Goal: Transaction & Acquisition: Book appointment/travel/reservation

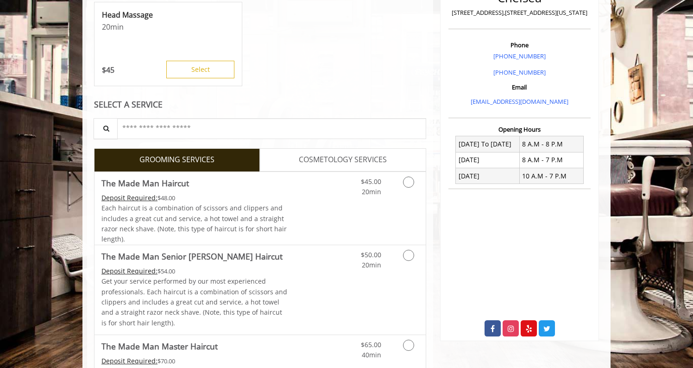
scroll to position [239, 0]
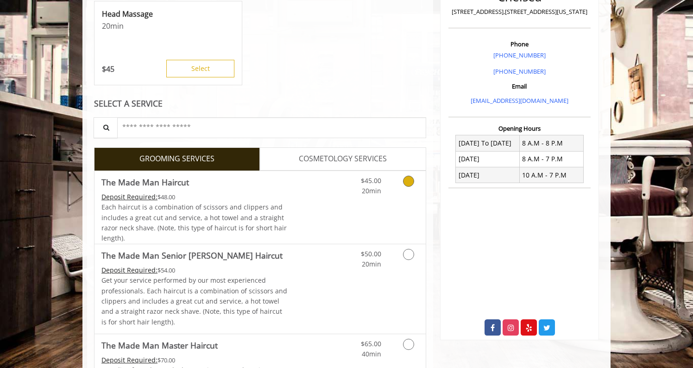
click at [404, 184] on icon "Grooming services" at bounding box center [408, 181] width 11 height 11
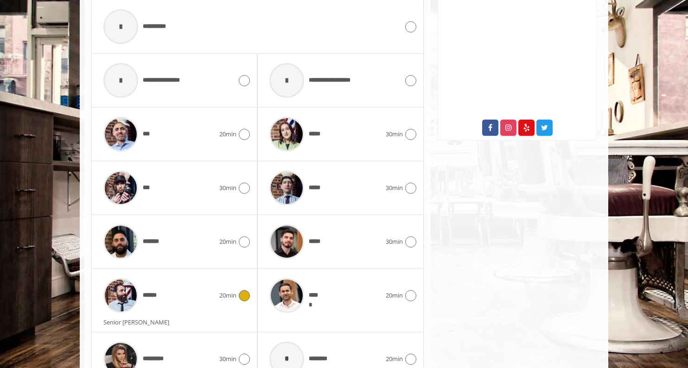
click at [239, 300] on div at bounding box center [242, 295] width 13 height 11
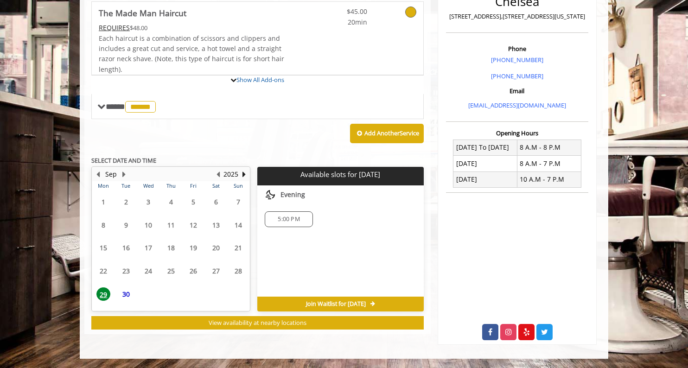
scroll to position [308, 0]
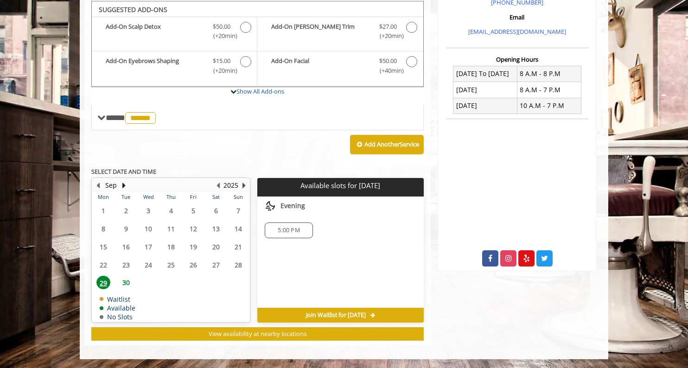
click at [241, 182] on button "Next Year" at bounding box center [243, 185] width 7 height 10
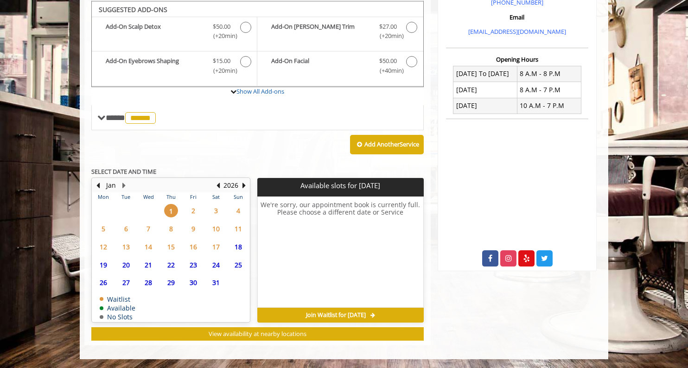
click at [191, 212] on span "2" at bounding box center [193, 210] width 14 height 13
click at [100, 185] on button "Previous Month" at bounding box center [97, 185] width 7 height 10
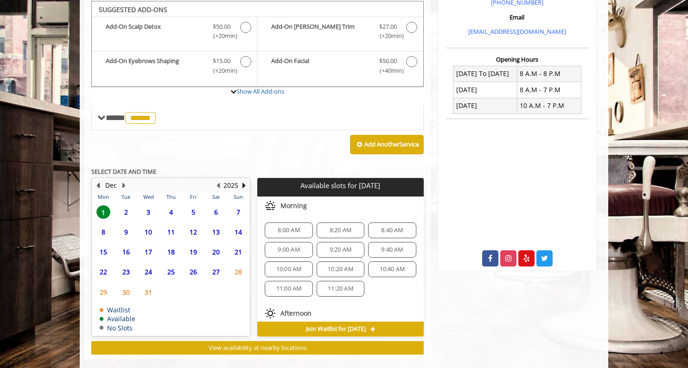
click at [100, 185] on button "Previous Month" at bounding box center [97, 185] width 7 height 10
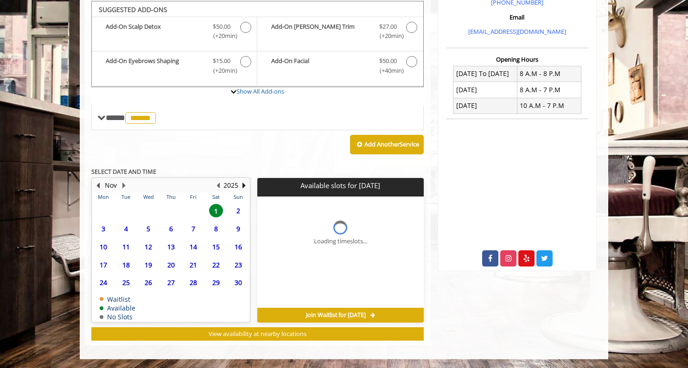
click at [100, 185] on button "Previous Month" at bounding box center [97, 185] width 7 height 10
click at [101, 186] on button "Previous Month" at bounding box center [97, 185] width 7 height 10
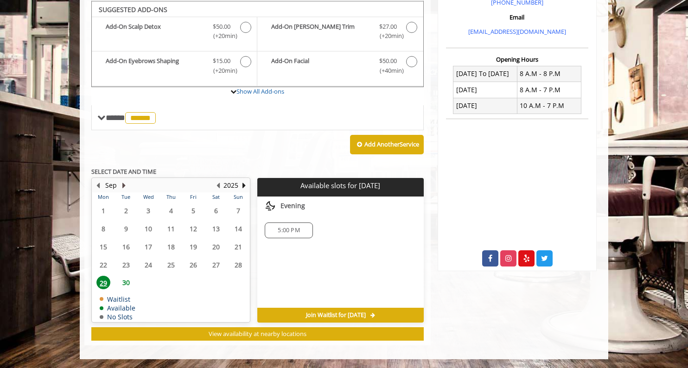
click at [125, 186] on button "Next Month" at bounding box center [123, 185] width 7 height 10
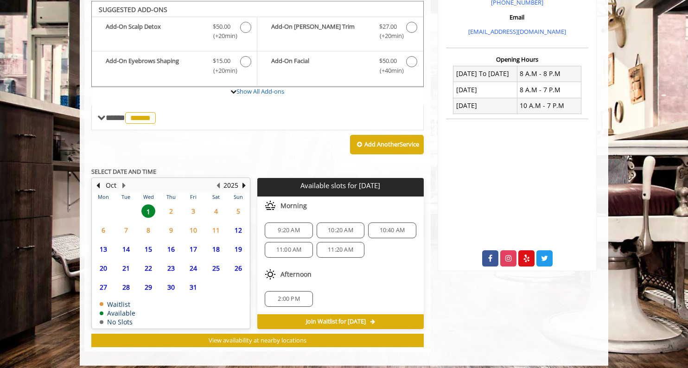
click at [171, 208] on span "2" at bounding box center [171, 210] width 14 height 13
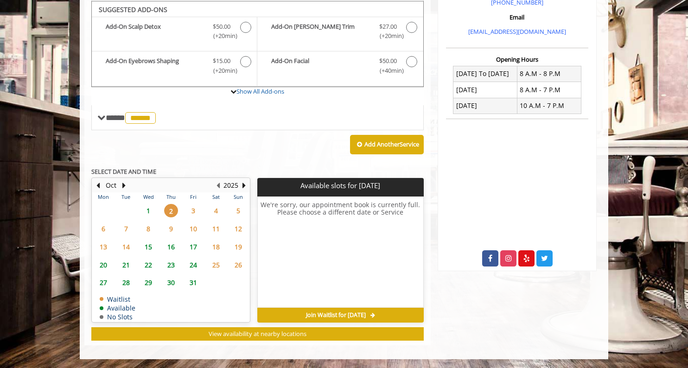
click at [150, 210] on span "1" at bounding box center [148, 210] width 14 height 13
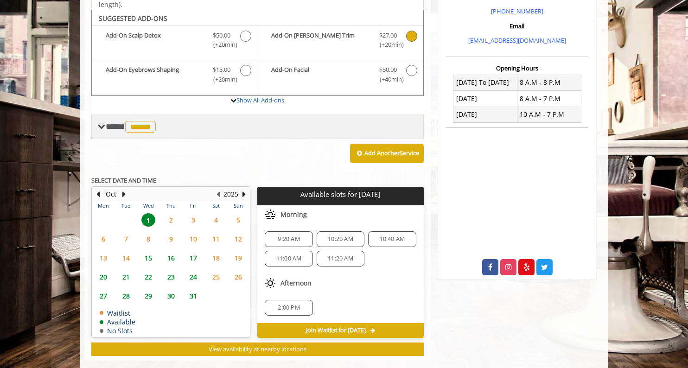
scroll to position [315, 0]
